Goal: Transaction & Acquisition: Purchase product/service

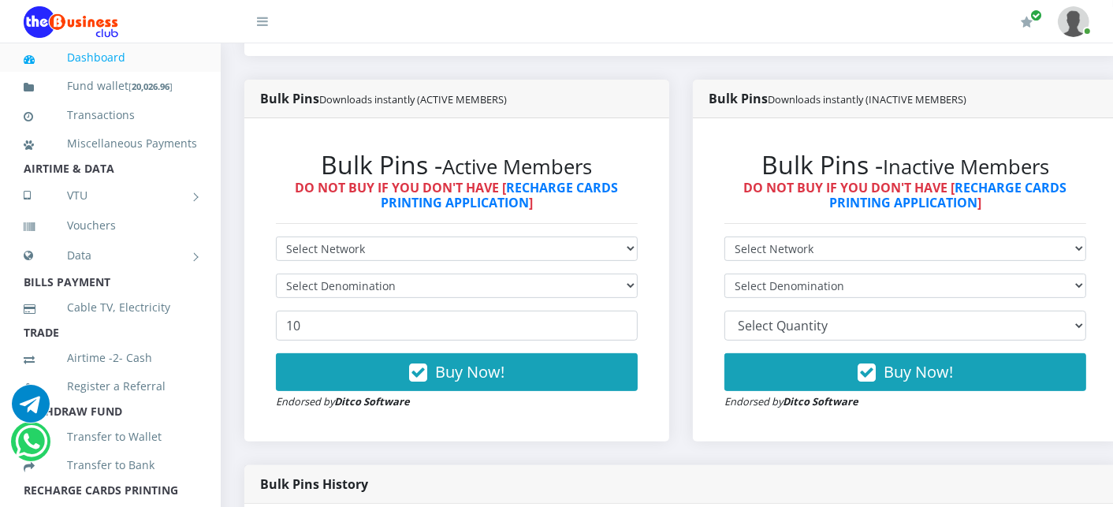
scroll to position [420, 0]
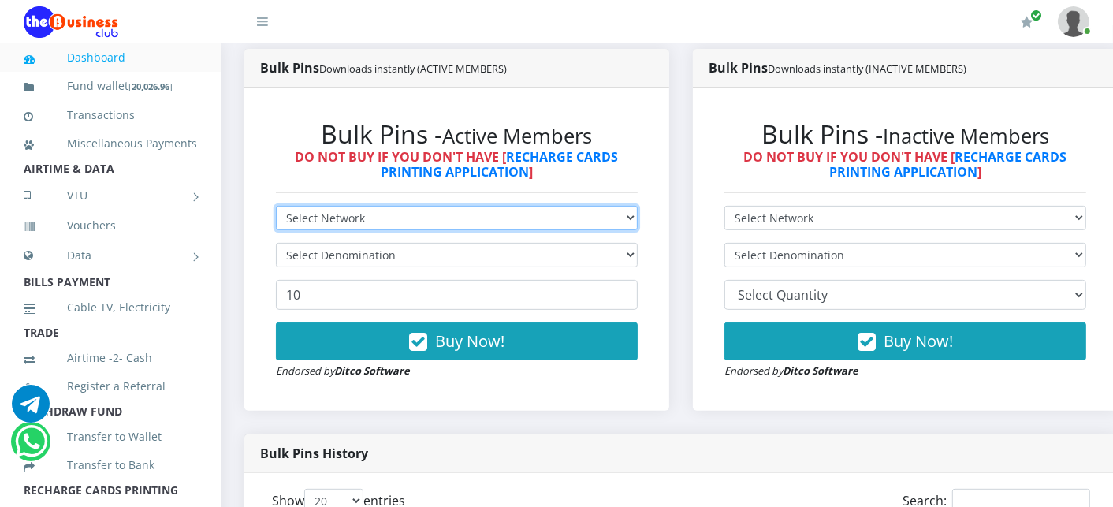
click at [374, 226] on select "Select Network MTN Globacom 9Mobile Airtel" at bounding box center [457, 218] width 362 height 24
select select "MTN"
click at [276, 207] on select "Select Network MTN Globacom 9Mobile Airtel" at bounding box center [457, 218] width 362 height 24
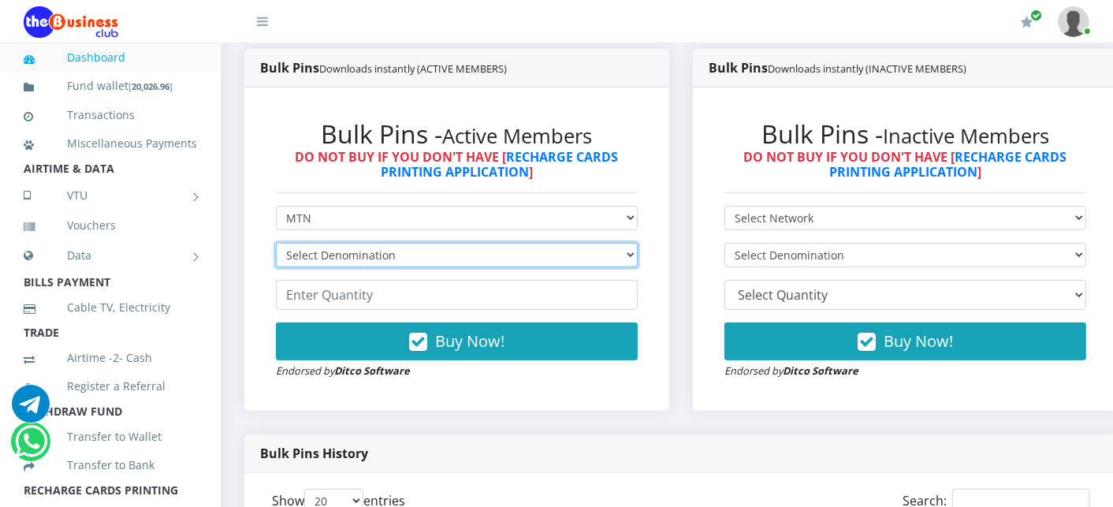
click at [360, 253] on select "Select Denomination MTN NGN100 - ₦96.99 MTN NGN200 - ₦193.98 MTN NGN400 - ₦387.…" at bounding box center [457, 255] width 362 height 24
select select "484.95-500"
click at [276, 244] on select "Select Denomination MTN NGN100 - ₦96.99 MTN NGN200 - ₦193.98 MTN NGN400 - ₦387.…" at bounding box center [457, 255] width 362 height 24
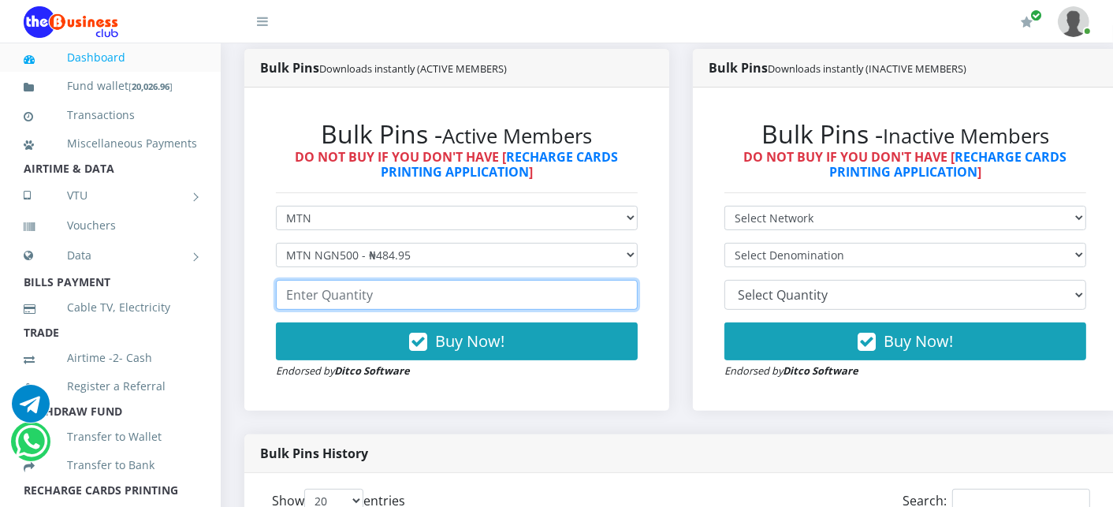
click at [337, 304] on input "number" at bounding box center [457, 295] width 362 height 30
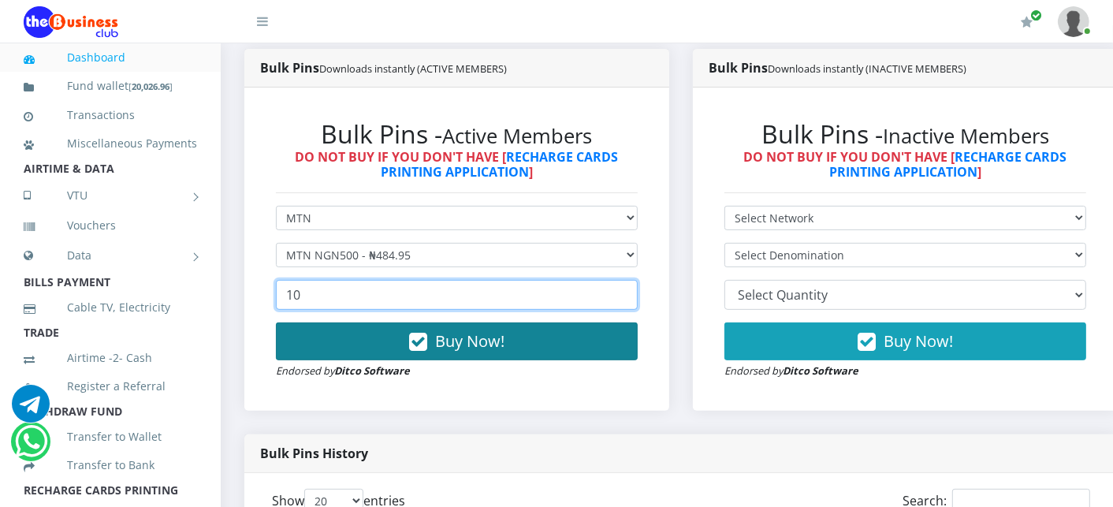
type input "10"
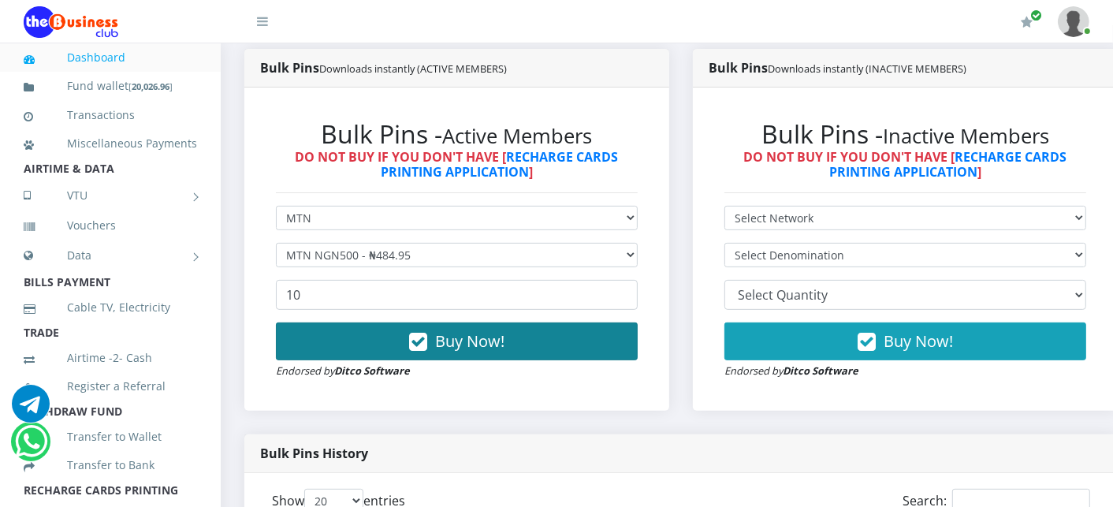
click at [358, 342] on button "Buy Now!" at bounding box center [457, 342] width 362 height 38
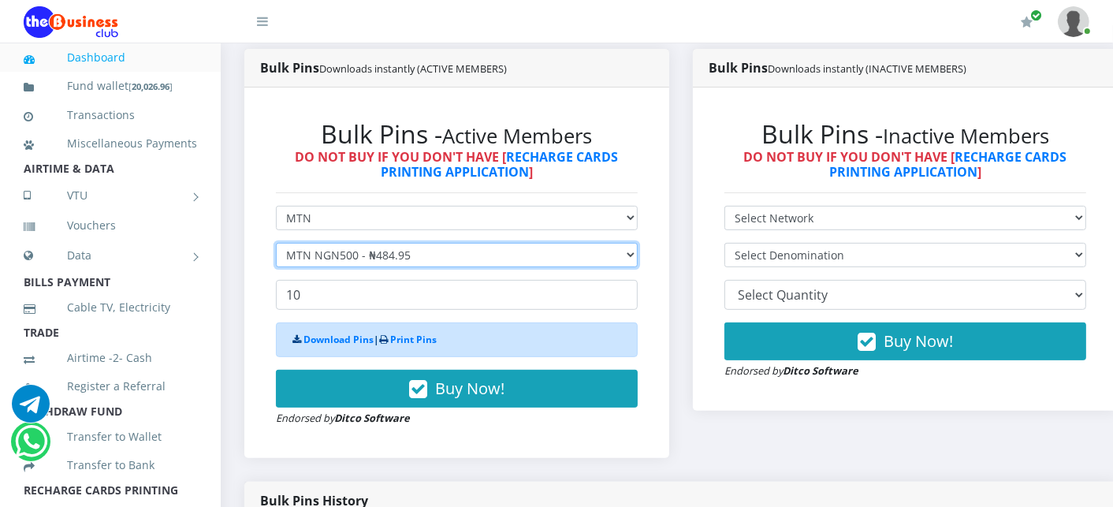
click at [360, 251] on select "Select Denomination MTN NGN100 - ₦96.99 MTN NGN200 - ₦193.98 MTN NGN400 - ₦387.…" at bounding box center [457, 255] width 362 height 24
select select "193.98-200"
click at [276, 244] on select "Select Denomination MTN NGN100 - ₦96.99 MTN NGN200 - ₦193.98 MTN NGN400 - ₦387.…" at bounding box center [457, 255] width 362 height 24
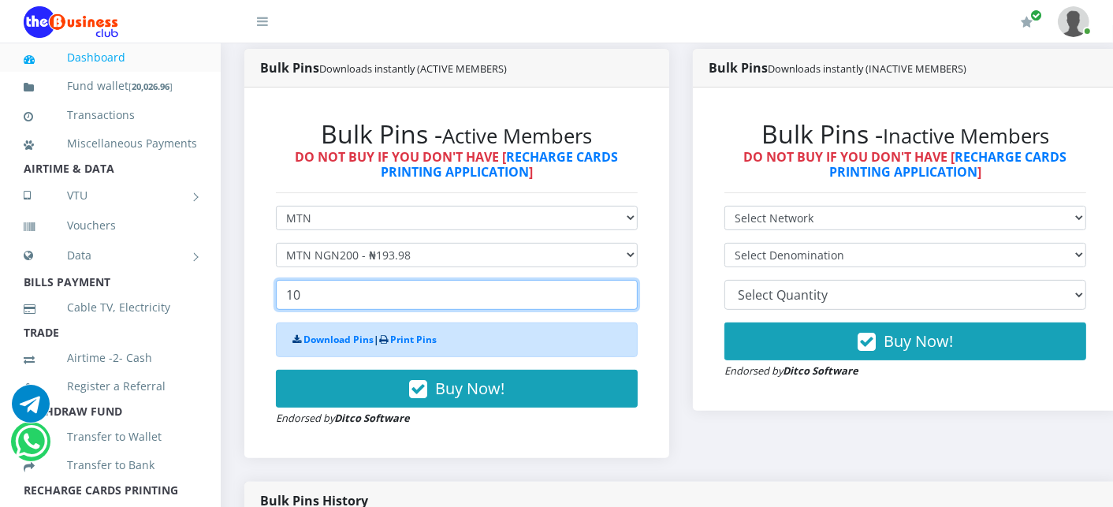
click at [343, 303] on input "10" at bounding box center [457, 295] width 362 height 30
type input "1"
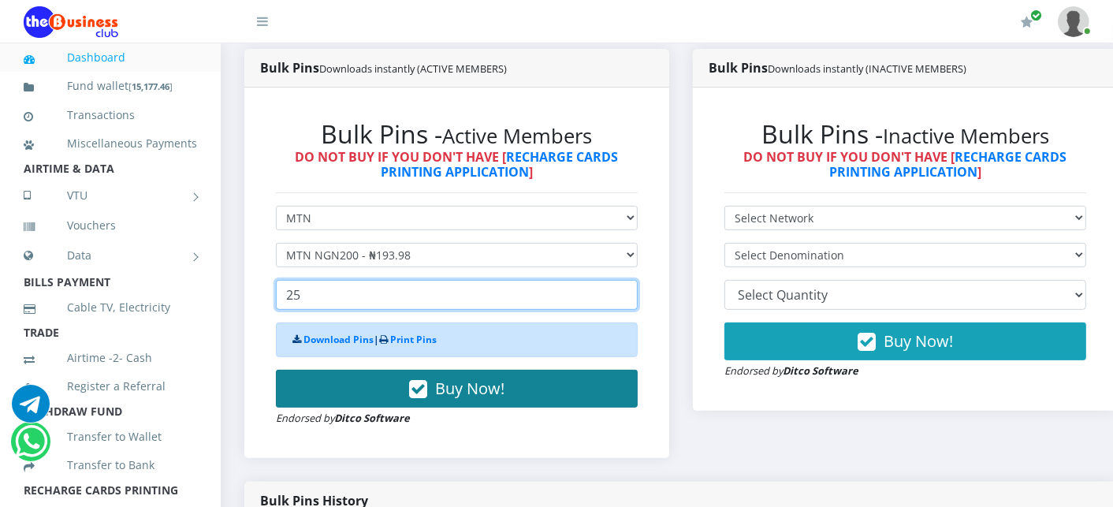
type input "25"
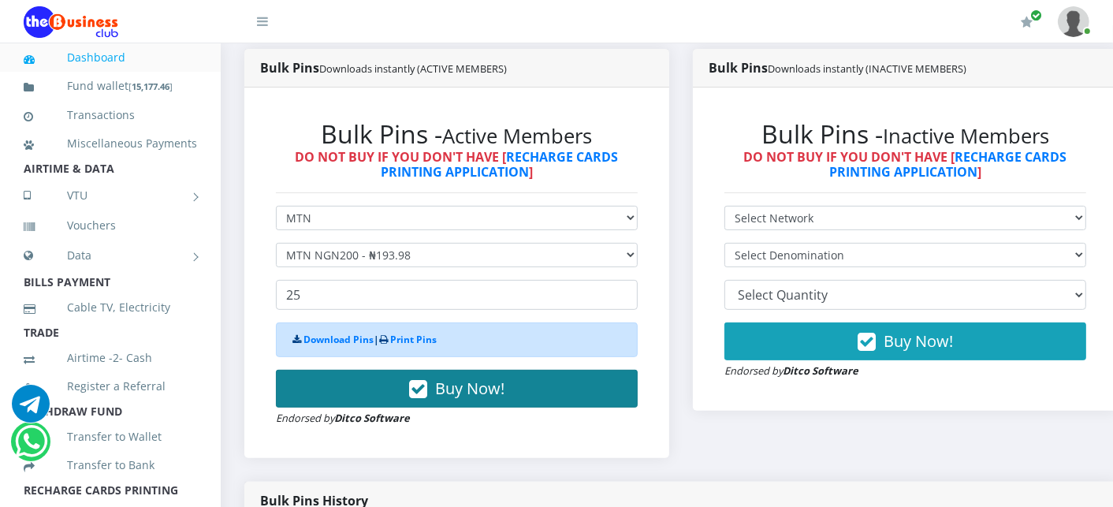
click at [391, 401] on button "Buy Now!" at bounding box center [457, 389] width 362 height 38
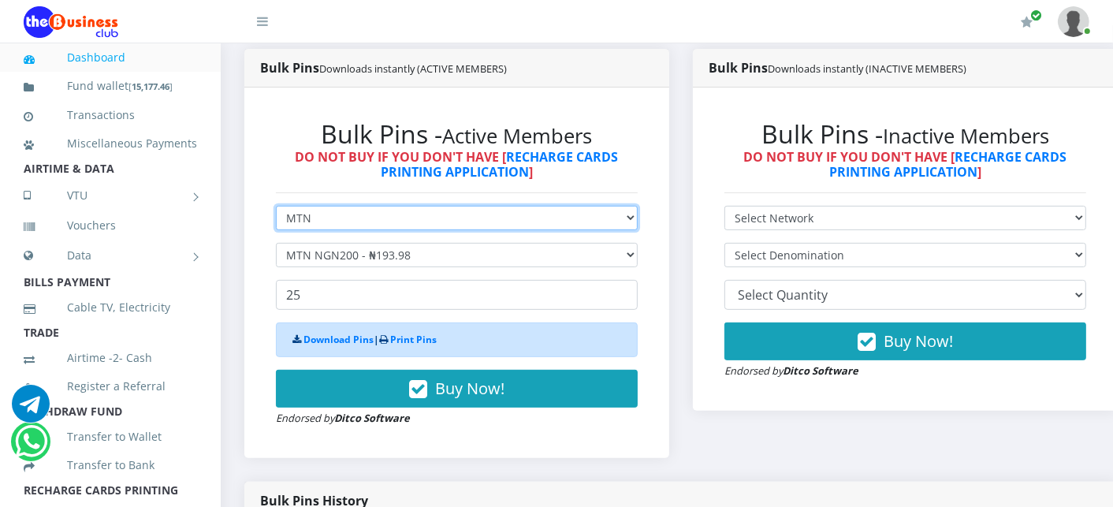
click at [355, 227] on select "Select Network MTN Globacom 9Mobile Airtel" at bounding box center [457, 218] width 362 height 24
click at [356, 227] on select "Select Network MTN Globacom 9Mobile Airtel" at bounding box center [457, 218] width 362 height 24
click at [353, 225] on select "Select Network MTN Globacom 9Mobile Airtel" at bounding box center [457, 218] width 362 height 24
select select "Airtel"
click at [276, 207] on select "Select Network MTN Globacom 9Mobile Airtel" at bounding box center [457, 218] width 362 height 24
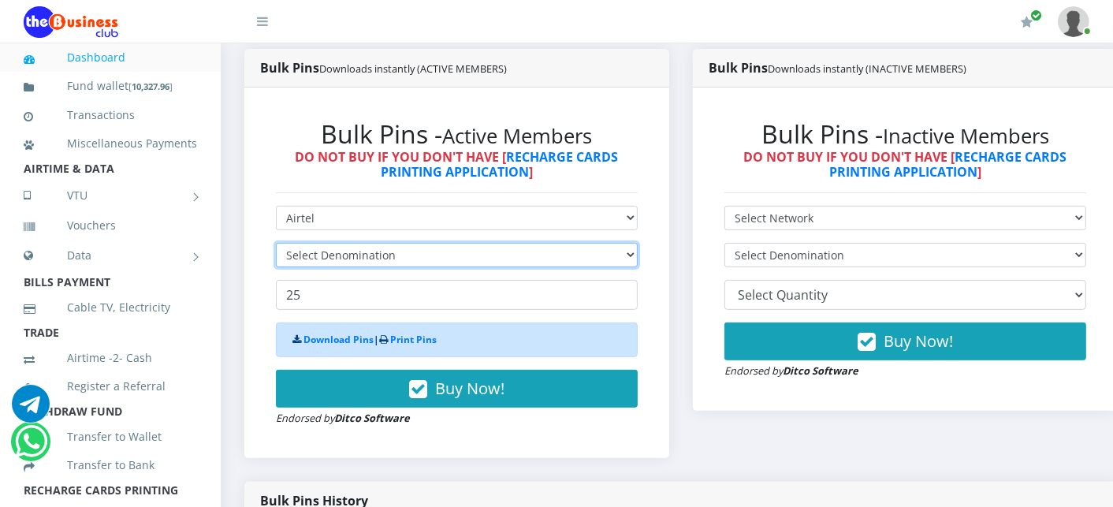
click at [308, 255] on select "Select Denomination" at bounding box center [457, 255] width 362 height 24
click at [276, 244] on select "Select Denomination Airtel NGN100 - ₦96.38 Airtel NGN200 - ₦192.76 Airtel NGN50…" at bounding box center [457, 255] width 362 height 24
click at [321, 260] on select "Select Denomination Airtel NGN100 - ₦96.38 Airtel NGN200 - ₦192.76 Airtel NGN50…" at bounding box center [457, 255] width 362 height 24
select select "481.9-500"
click at [276, 244] on select "Select Denomination Airtel NGN100 - ₦96.38 Airtel NGN200 - ₦192.76 Airtel NGN50…" at bounding box center [457, 255] width 362 height 24
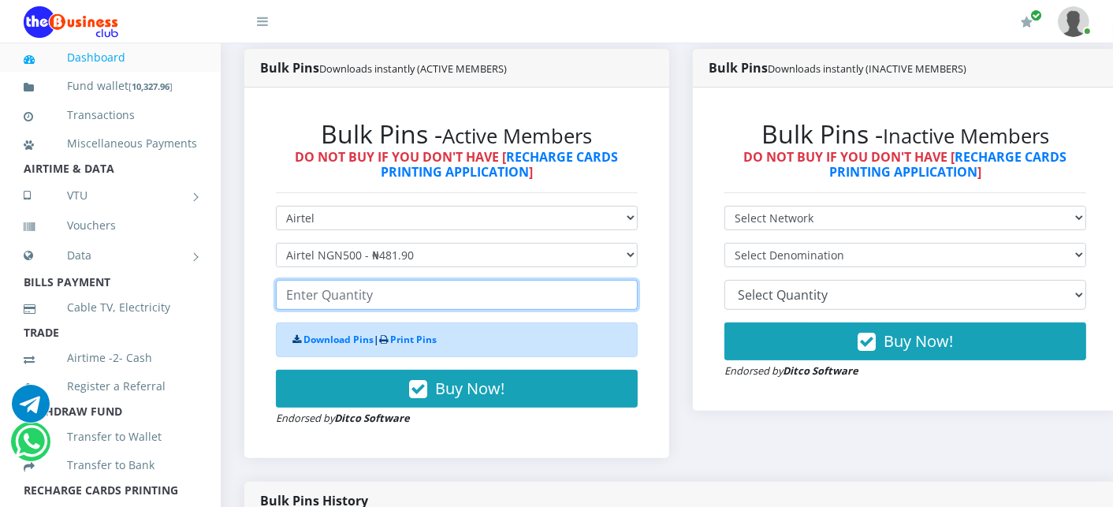
click at [320, 296] on input "number" at bounding box center [457, 295] width 362 height 30
type input "3"
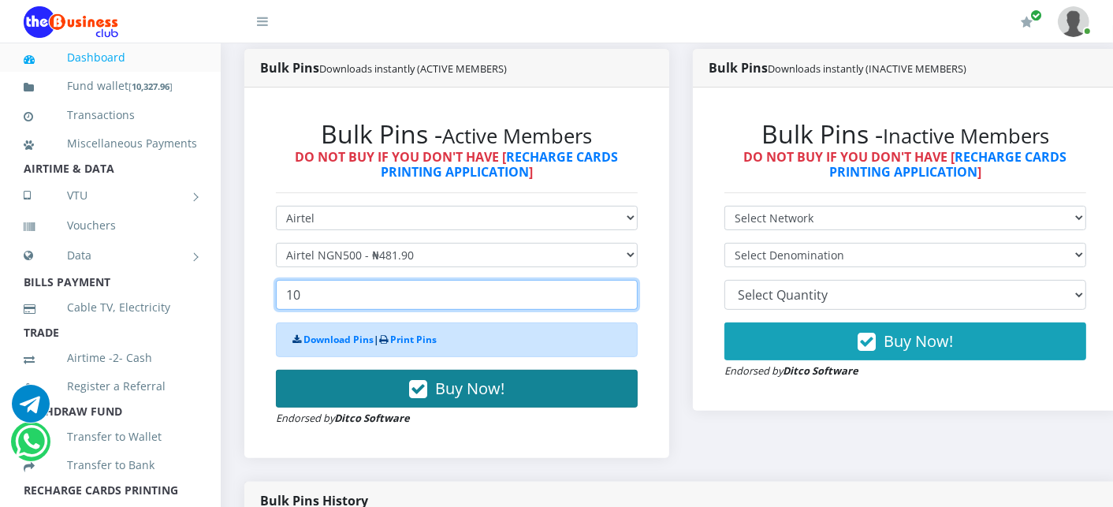
type input "10"
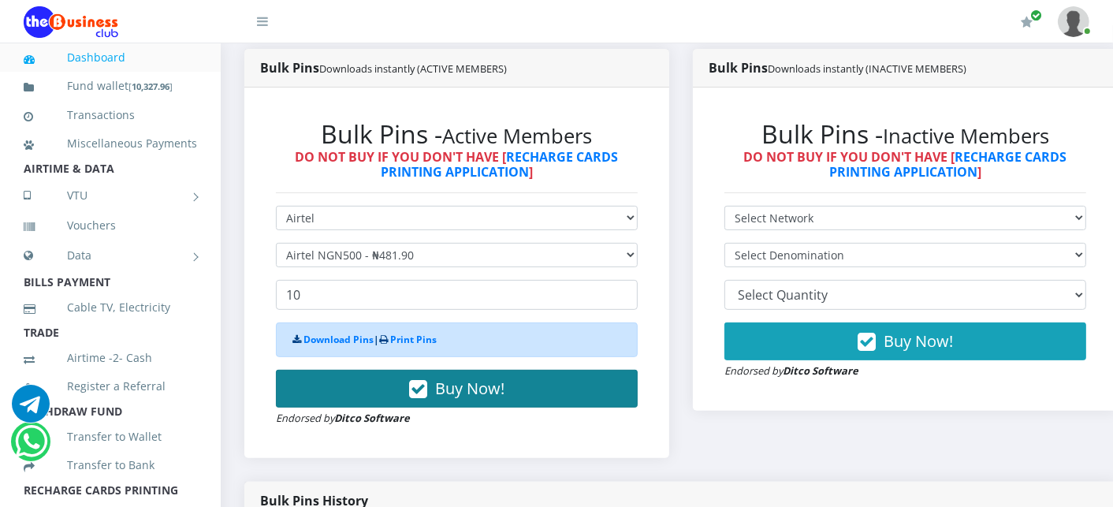
click at [380, 376] on button "Buy Now!" at bounding box center [457, 389] width 362 height 38
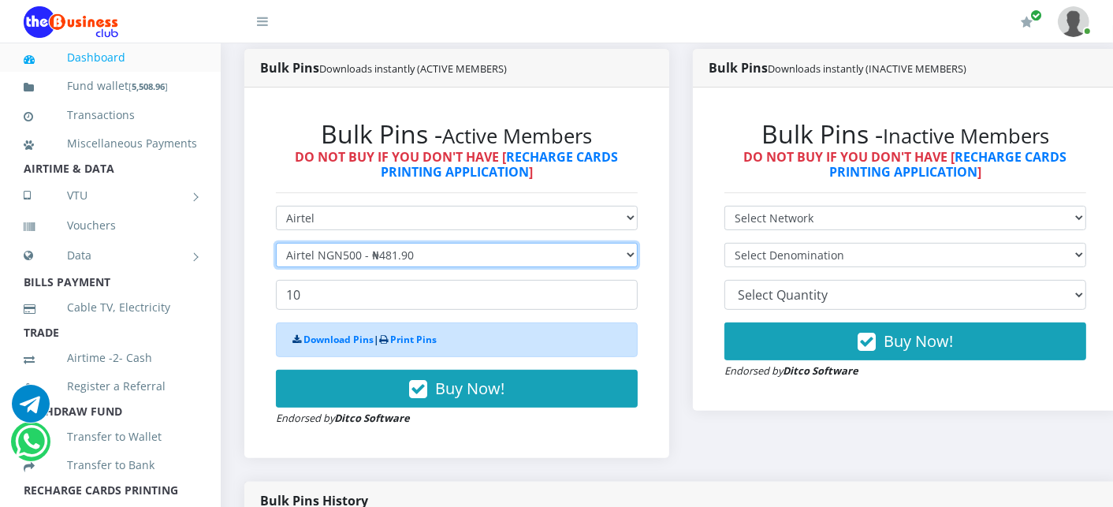
click at [319, 263] on select "Select Denomination Airtel NGN100 - ₦96.38 Airtel NGN200 - ₦192.76 Airtel NGN50…" at bounding box center [457, 255] width 362 height 24
select select "192.76-200"
click at [276, 244] on select "Select Denomination Airtel NGN100 - ₦96.38 Airtel NGN200 - ₦192.76 Airtel NGN50…" at bounding box center [457, 255] width 362 height 24
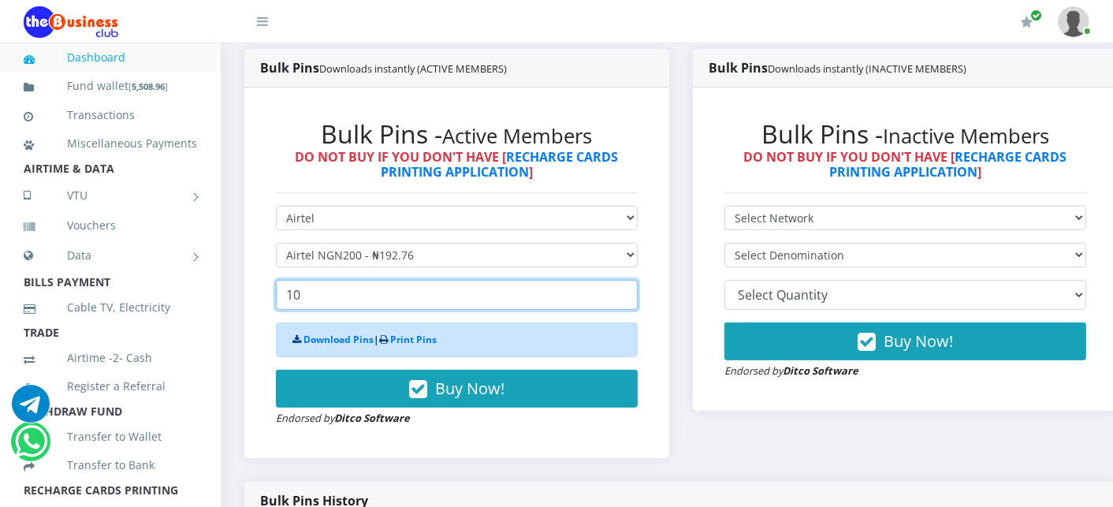
click at [311, 301] on input "10" at bounding box center [457, 295] width 362 height 30
type input "1"
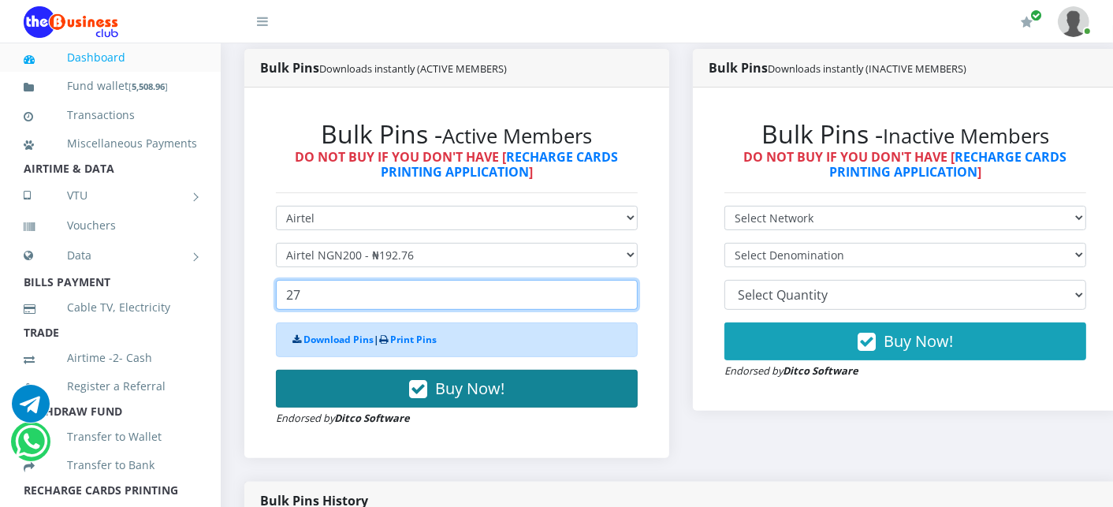
type input "27"
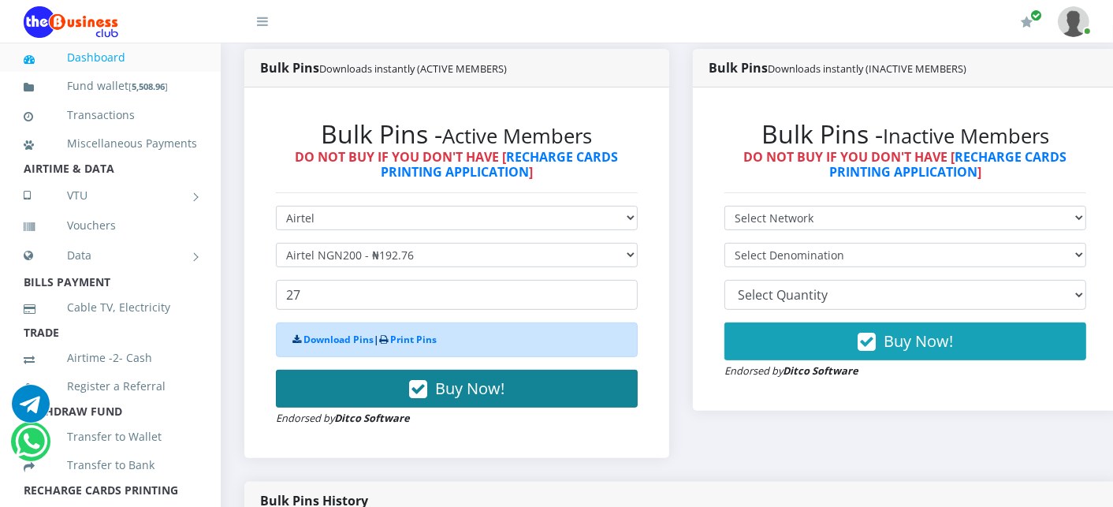
click at [316, 377] on button "Buy Now!" at bounding box center [457, 389] width 362 height 38
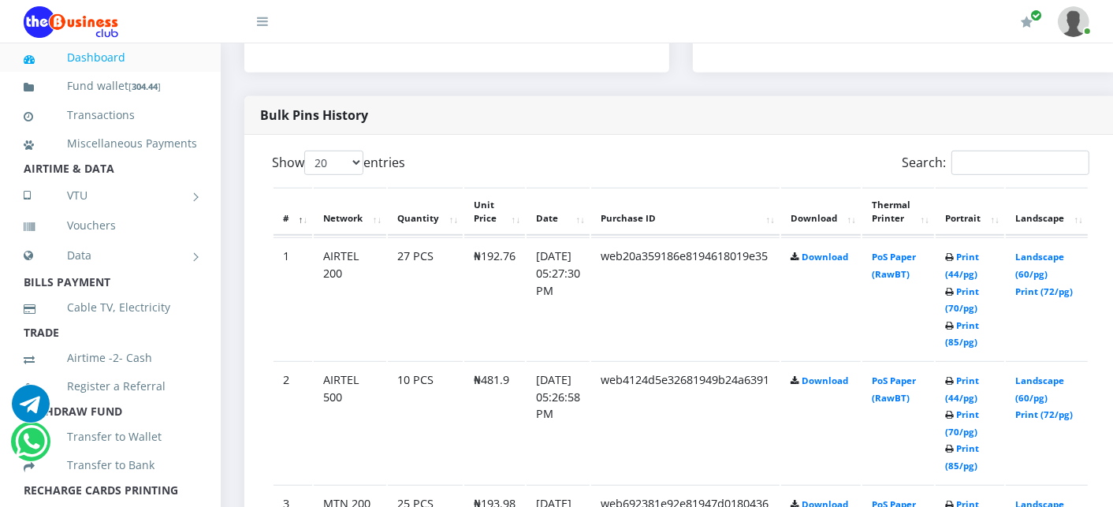
scroll to position [770, 0]
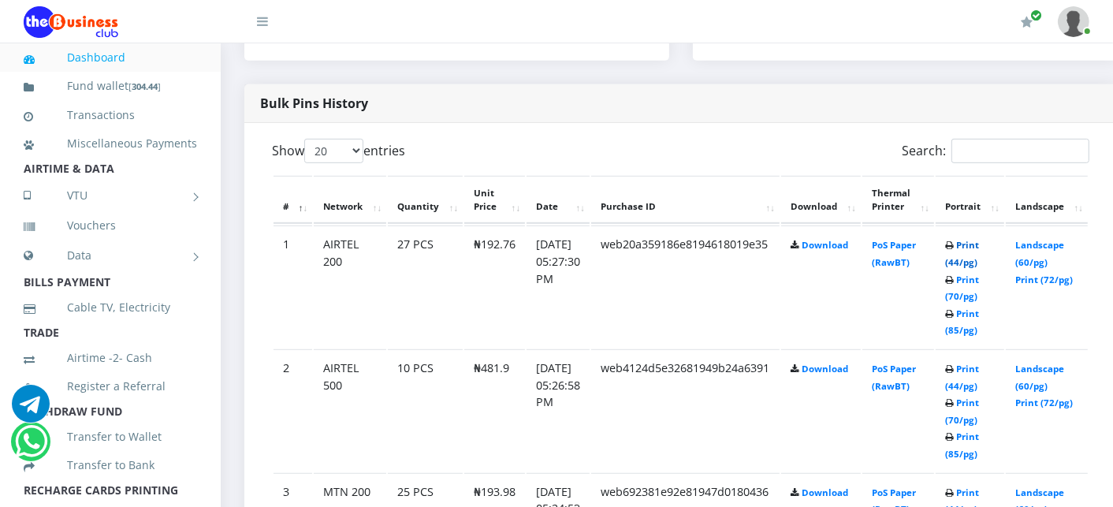
click at [979, 247] on link "Print (44/pg)" at bounding box center [962, 253] width 34 height 29
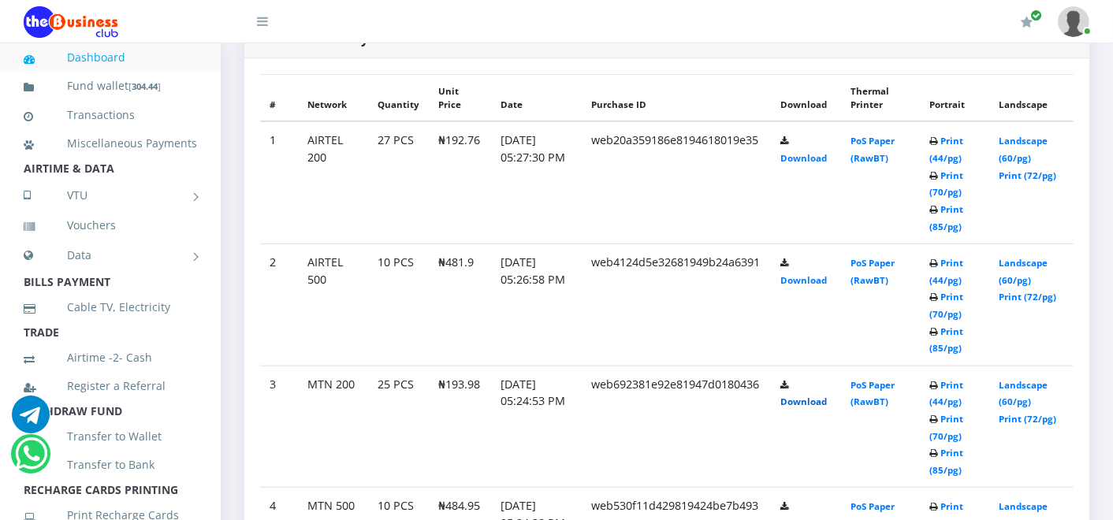
scroll to position [765, 0]
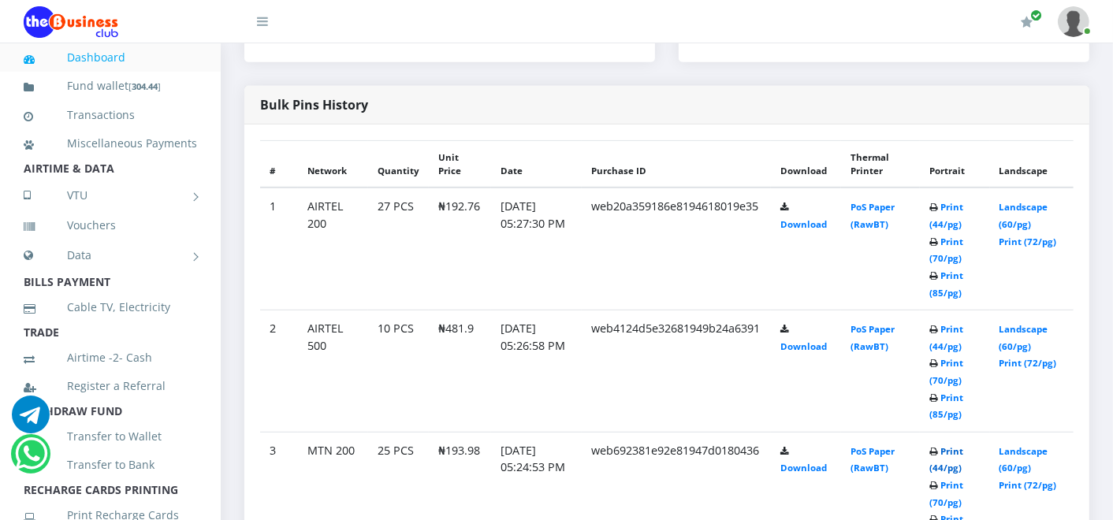
click at [957, 453] on link "Print (44/pg)" at bounding box center [947, 460] width 34 height 29
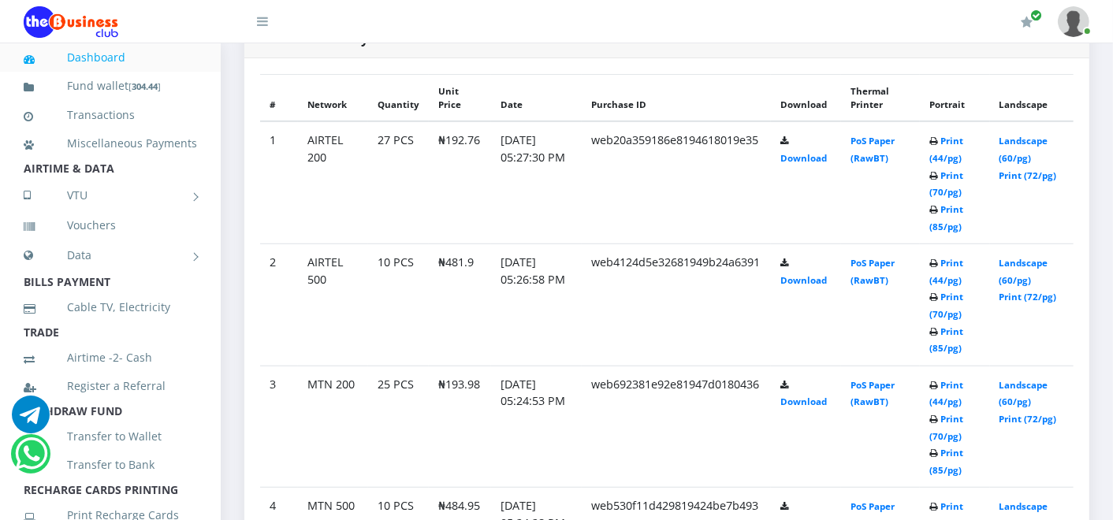
scroll to position [765, 0]
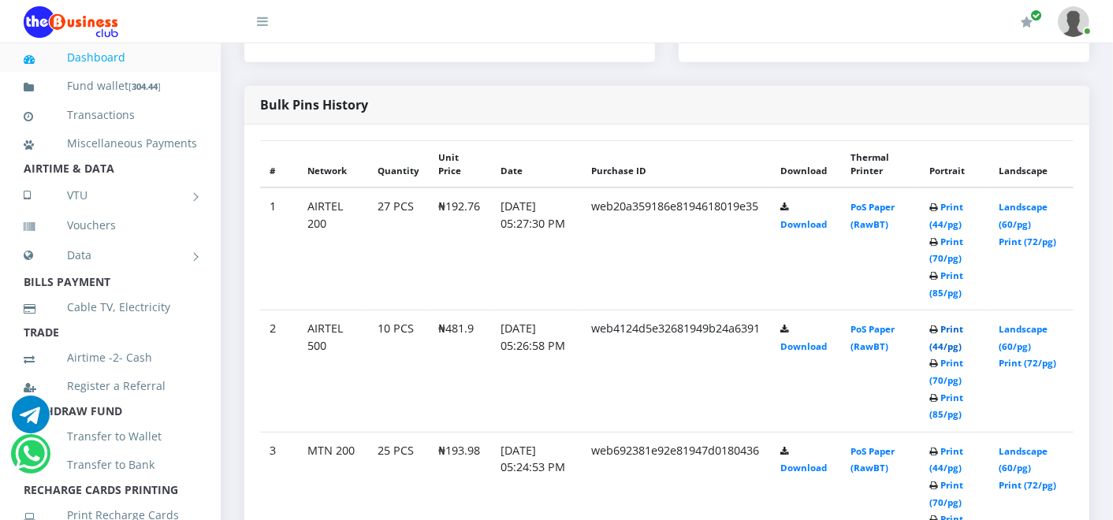
click at [964, 326] on link "Print (44/pg)" at bounding box center [947, 337] width 34 height 29
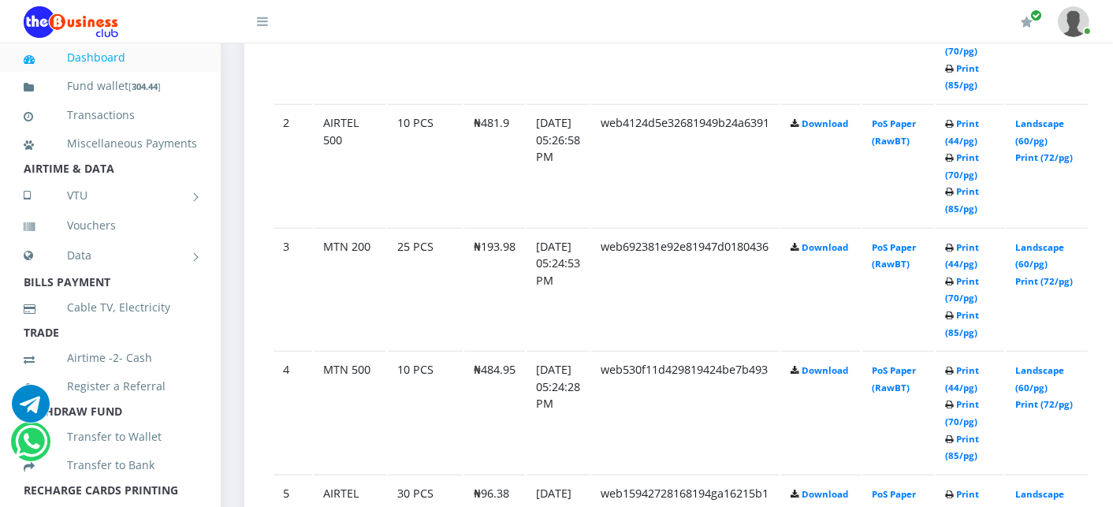
scroll to position [1051, 0]
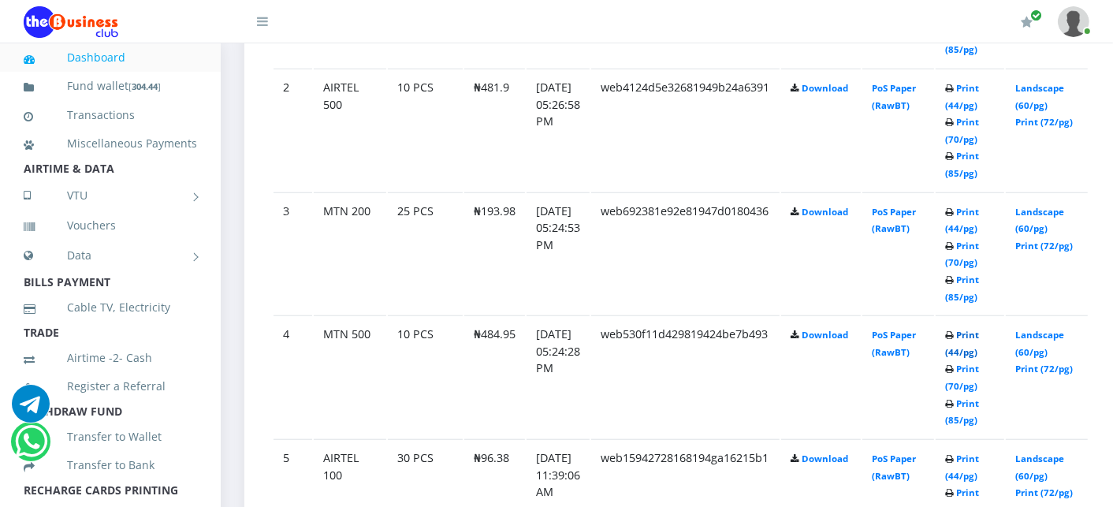
click at [979, 334] on link "Print (44/pg)" at bounding box center [962, 343] width 34 height 29
